Goal: Information Seeking & Learning: Learn about a topic

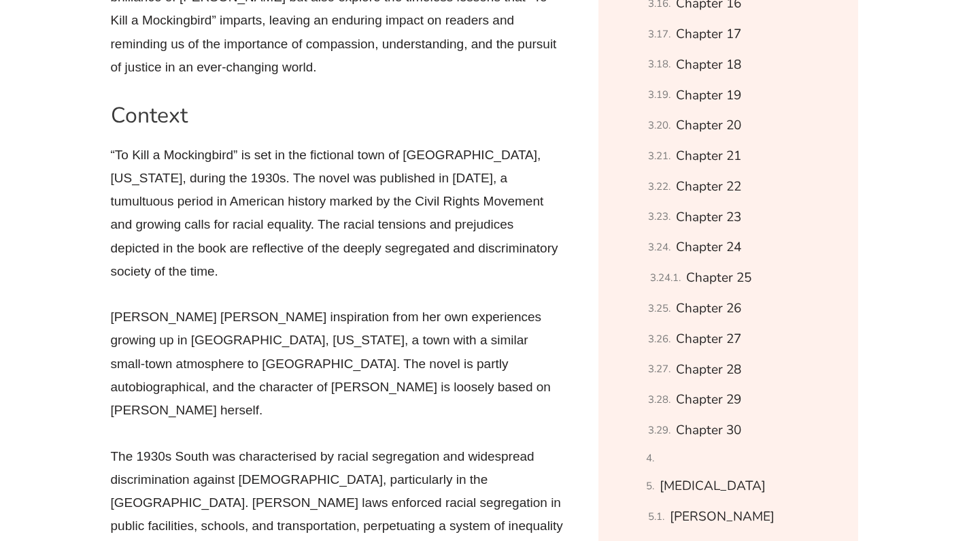
scroll to position [1429, 0]
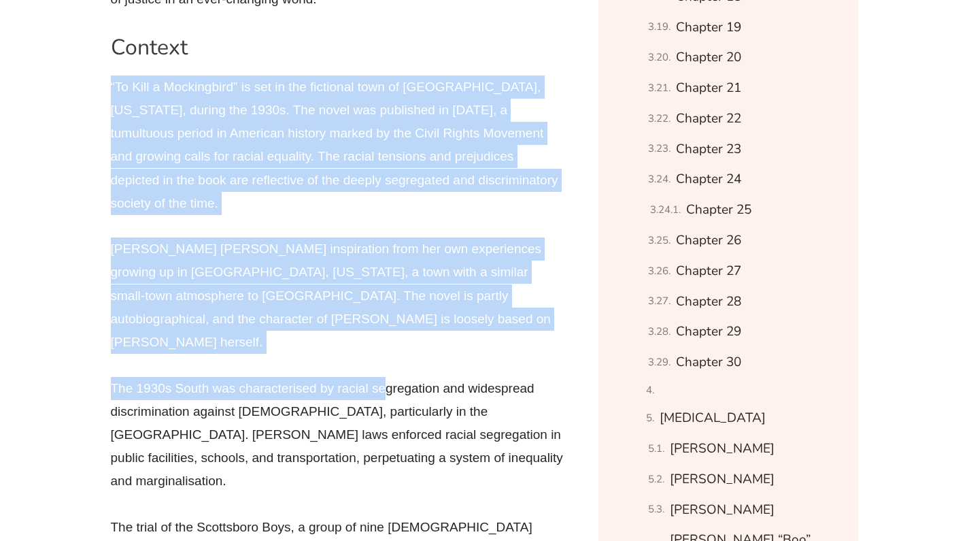
drag, startPoint x: 110, startPoint y: 62, endPoint x: 384, endPoint y: 298, distance: 361.3
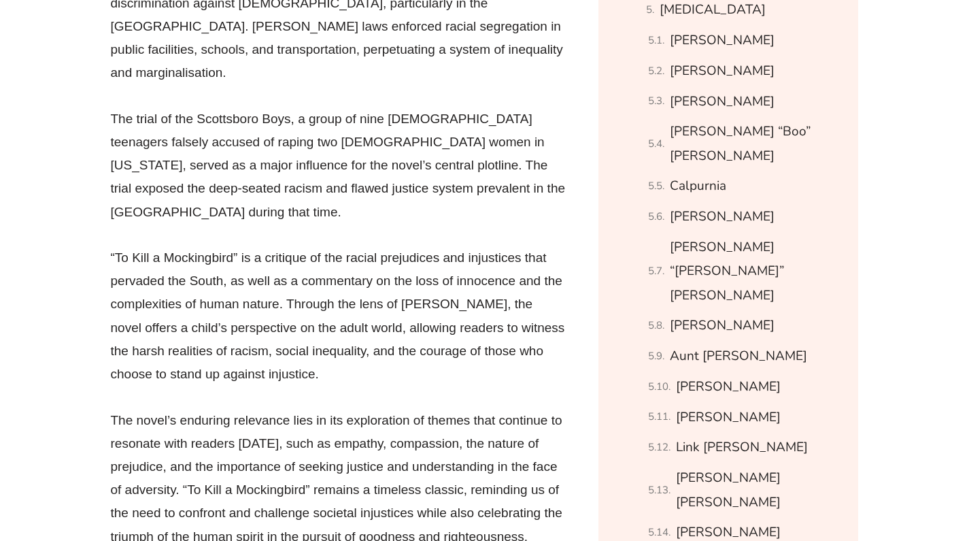
scroll to position [1973, 0]
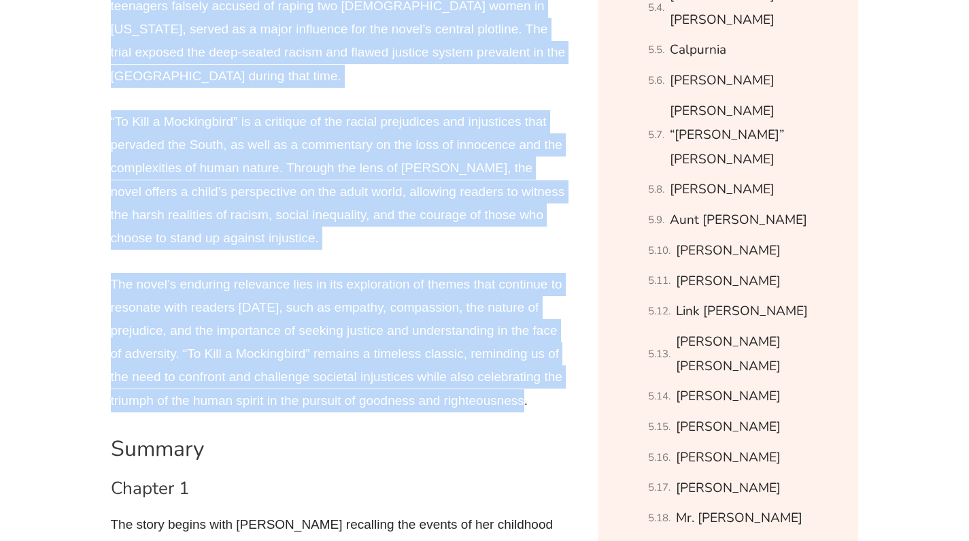
click at [540, 307] on p "The novel’s enduring relevance lies in its exploration of themes that continue …" at bounding box center [339, 342] width 456 height 139
copy div "“Lo Ipsu d Sitametcons” ad eli se doe temporinc utla et Dolorem, Aliquae, admin…"
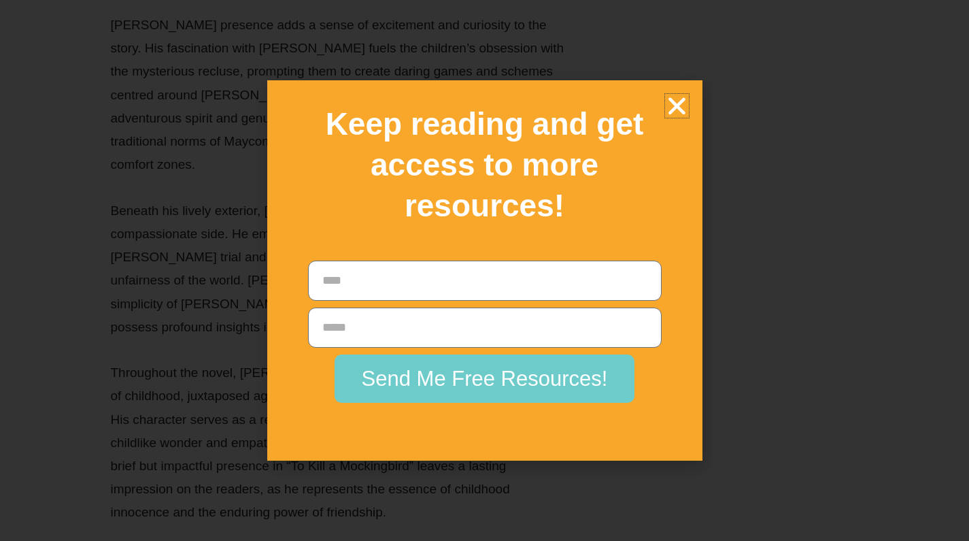
scroll to position [13742, 0]
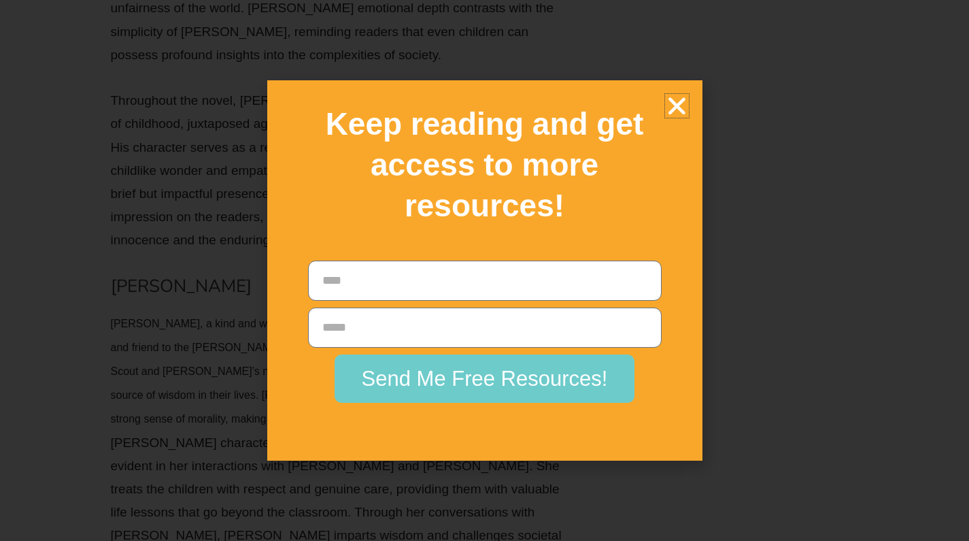
click at [674, 114] on icon "Close" at bounding box center [677, 106] width 24 height 24
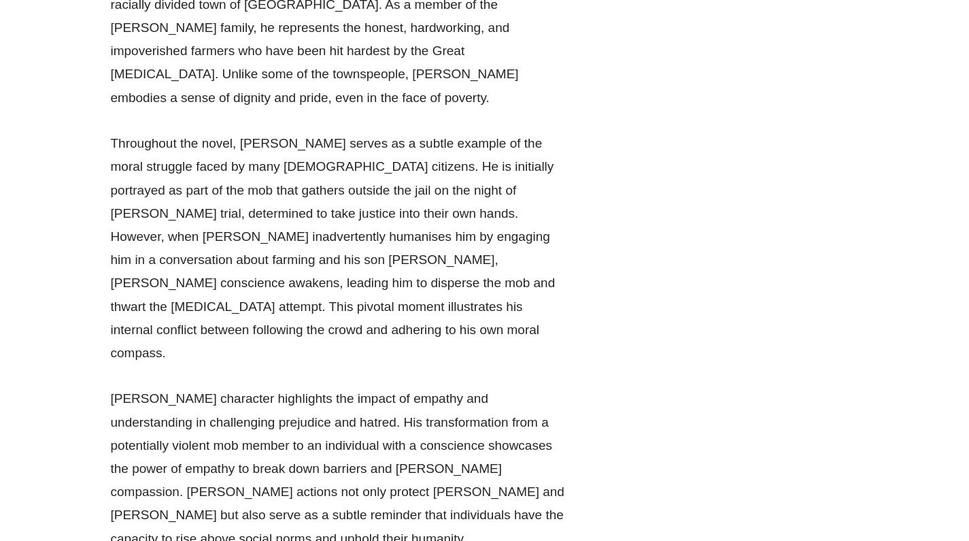
scroll to position [21974, 0]
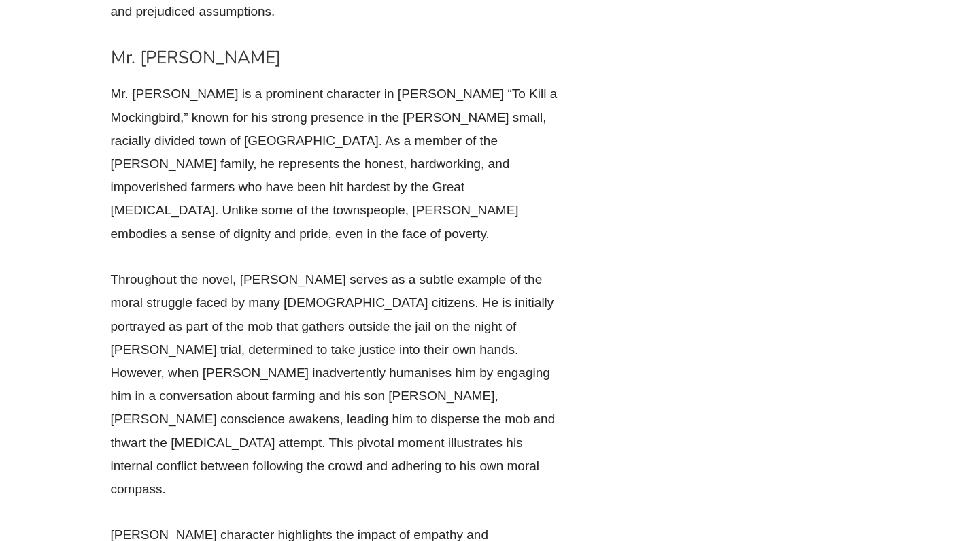
drag, startPoint x: 302, startPoint y: 215, endPoint x: 112, endPoint y: 137, distance: 205.9
copy div "Loremi Dolorsita con Adipiscin El “Se Doei t Incididuntu,” Labore Etd magnaaliq…"
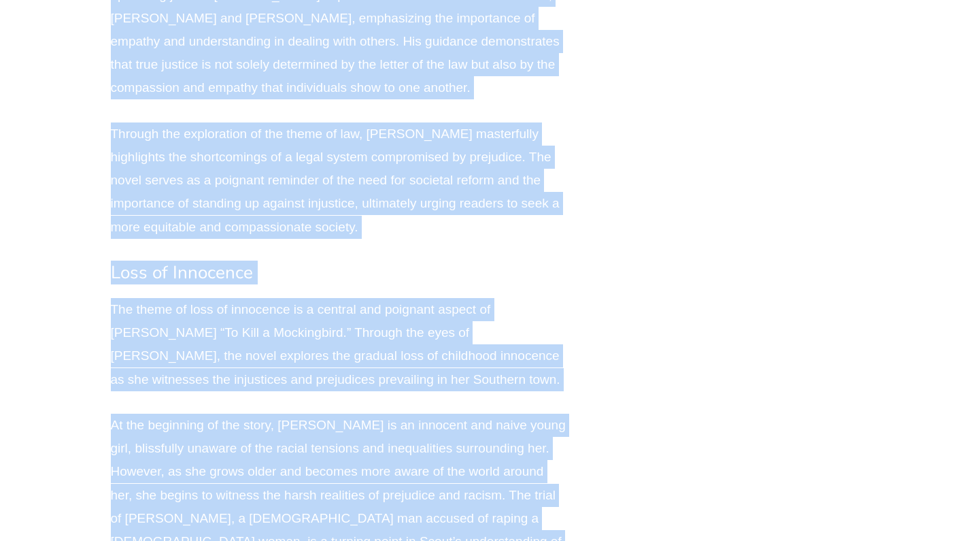
scroll to position [28410, 0]
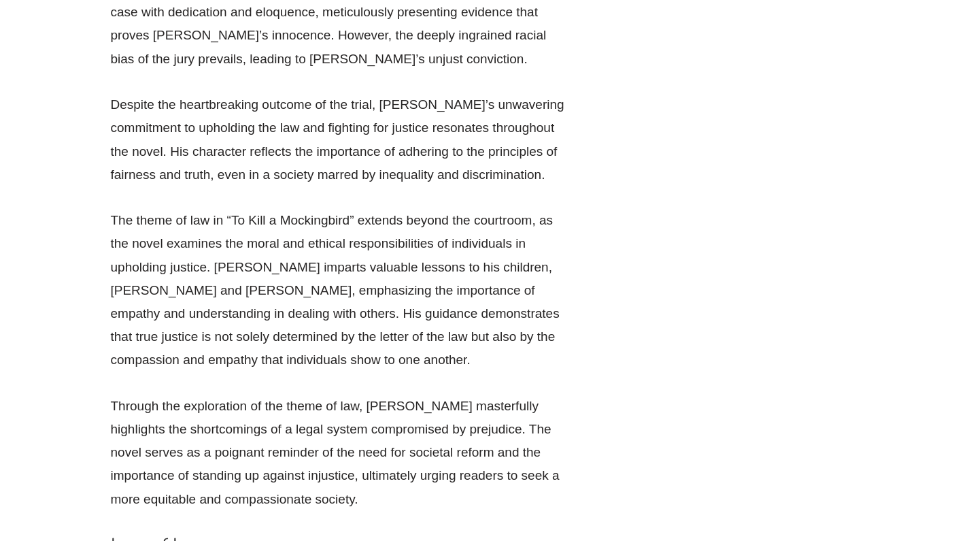
drag, startPoint x: 112, startPoint y: 218, endPoint x: 365, endPoint y: 363, distance: 291.6
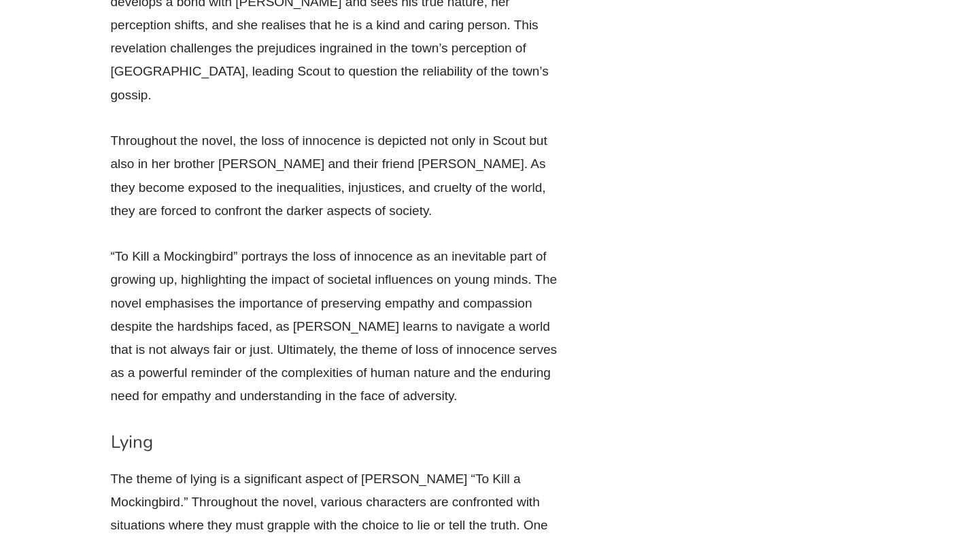
scroll to position [29499, 0]
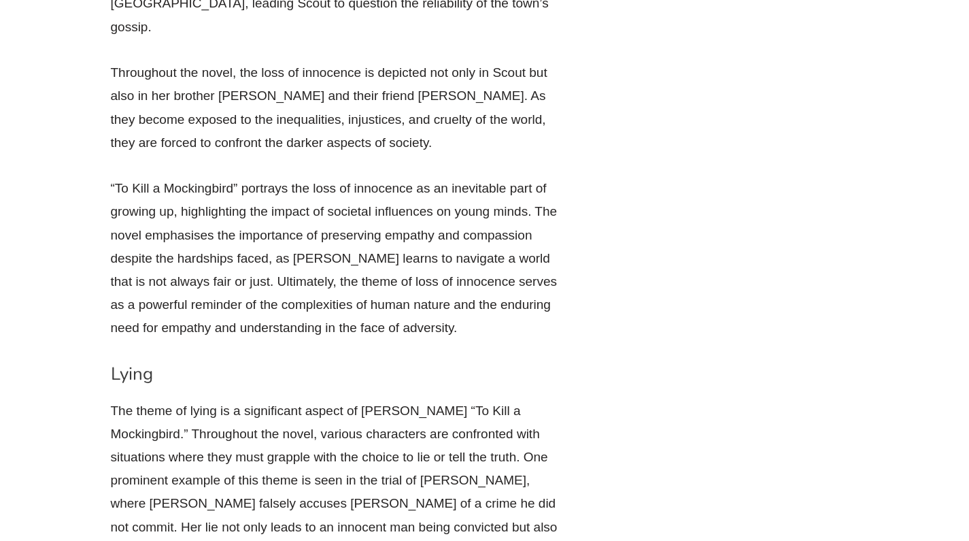
copy div "Loremi 6. “Dol sitam consec adipiscing e seddoe tempo inc utlabore etdolo magn …"
